Goal: Transaction & Acquisition: Purchase product/service

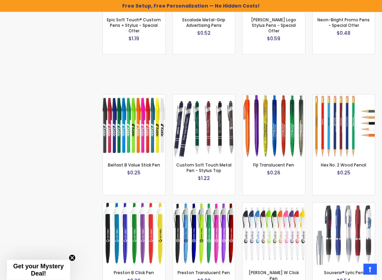
scroll to position [642, 0]
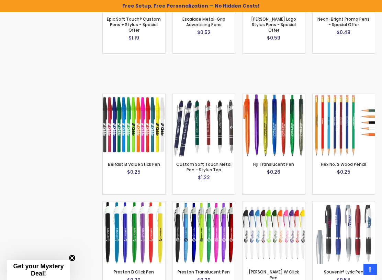
click at [280, 119] on img at bounding box center [274, 125] width 63 height 63
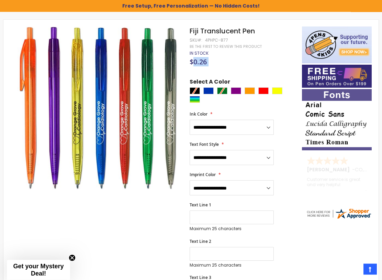
scroll to position [89, 0]
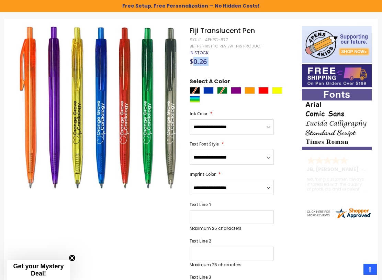
click at [212, 90] on div "Blue" at bounding box center [208, 90] width 10 height 7
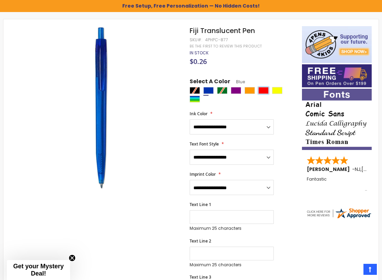
click at [264, 87] on div "Red" at bounding box center [263, 90] width 10 height 7
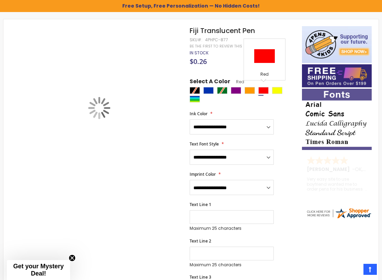
click at [259, 96] on div at bounding box center [244, 95] width 109 height 17
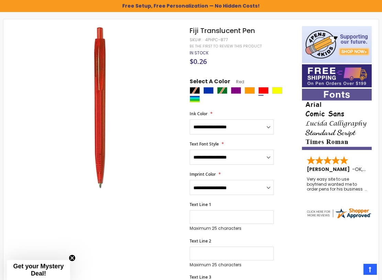
click at [197, 89] on div at bounding box center [244, 95] width 109 height 17
click at [196, 87] on div at bounding box center [244, 95] width 109 height 17
click at [195, 89] on div at bounding box center [244, 95] width 109 height 17
click at [254, 106] on div "**********" at bounding box center [243, 237] width 106 height 319
click at [223, 90] on div at bounding box center [244, 95] width 109 height 17
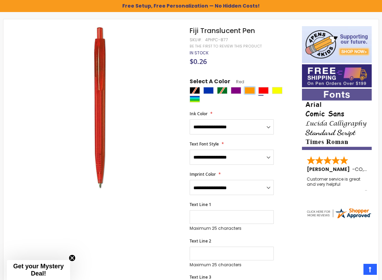
click at [253, 87] on div "Orange" at bounding box center [250, 90] width 10 height 7
type input "****"
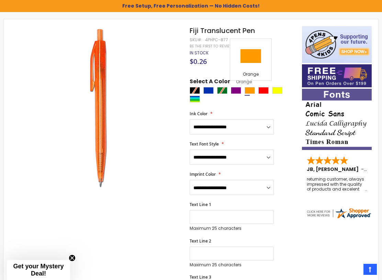
click at [223, 88] on div at bounding box center [244, 95] width 109 height 17
click at [227, 87] on div at bounding box center [244, 95] width 109 height 17
click at [198, 89] on div at bounding box center [244, 95] width 109 height 17
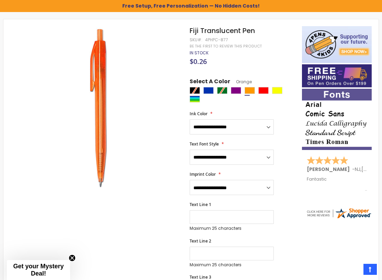
click at [257, 101] on div at bounding box center [244, 95] width 109 height 17
click at [243, 107] on div "**********" at bounding box center [243, 237] width 106 height 319
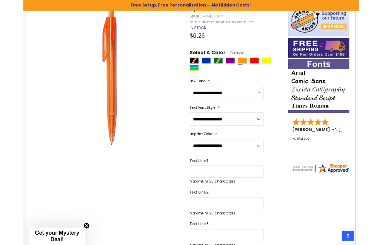
scroll to position [106, 0]
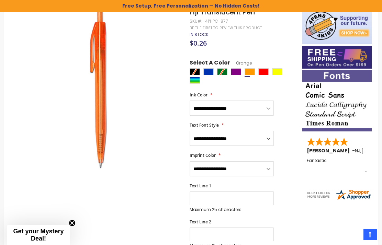
click at [242, 85] on div at bounding box center [244, 76] width 109 height 17
click at [244, 87] on div "**********" at bounding box center [243, 218] width 106 height 319
click at [246, 74] on div "Orange" at bounding box center [250, 71] width 10 height 7
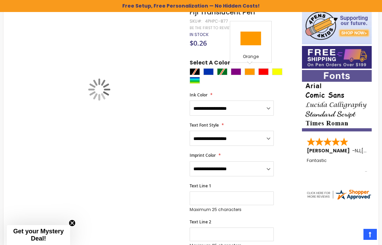
click at [247, 75] on div at bounding box center [244, 76] width 109 height 17
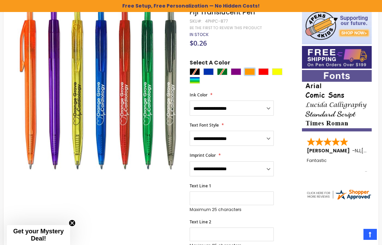
click at [252, 72] on div "Orange" at bounding box center [250, 71] width 10 height 7
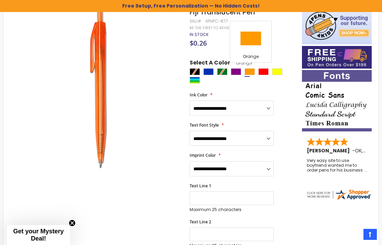
click at [194, 69] on div at bounding box center [244, 76] width 109 height 17
click at [199, 69] on div at bounding box center [244, 76] width 109 height 17
click at [228, 70] on div at bounding box center [244, 76] width 109 height 17
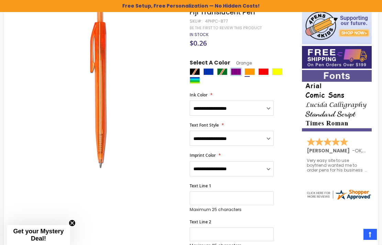
click at [238, 71] on div "Purple" at bounding box center [236, 71] width 10 height 7
type input "****"
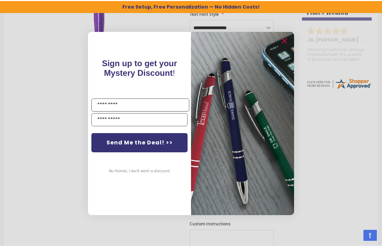
scroll to position [218, 0]
